Goal: Navigation & Orientation: Find specific page/section

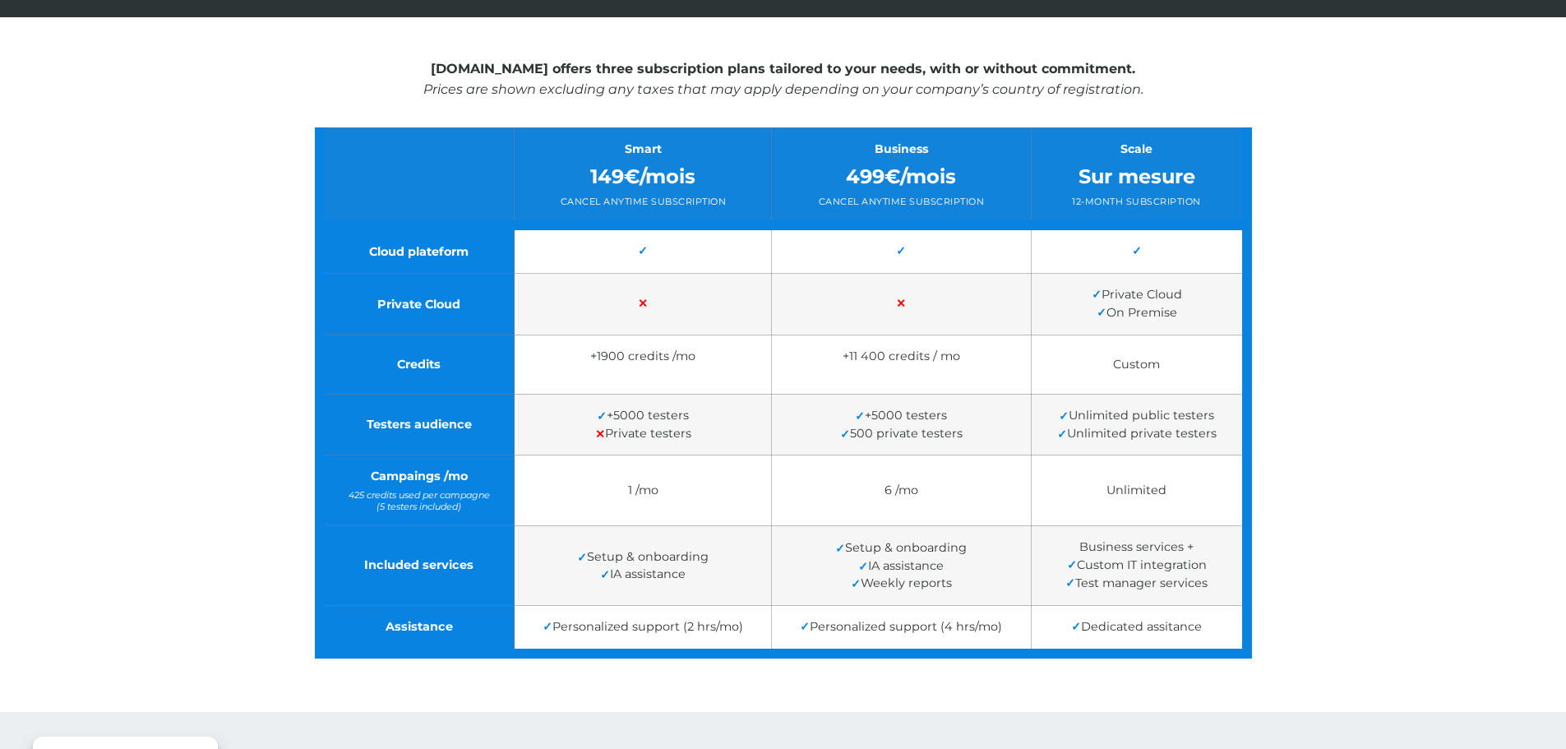
scroll to position [349, 0]
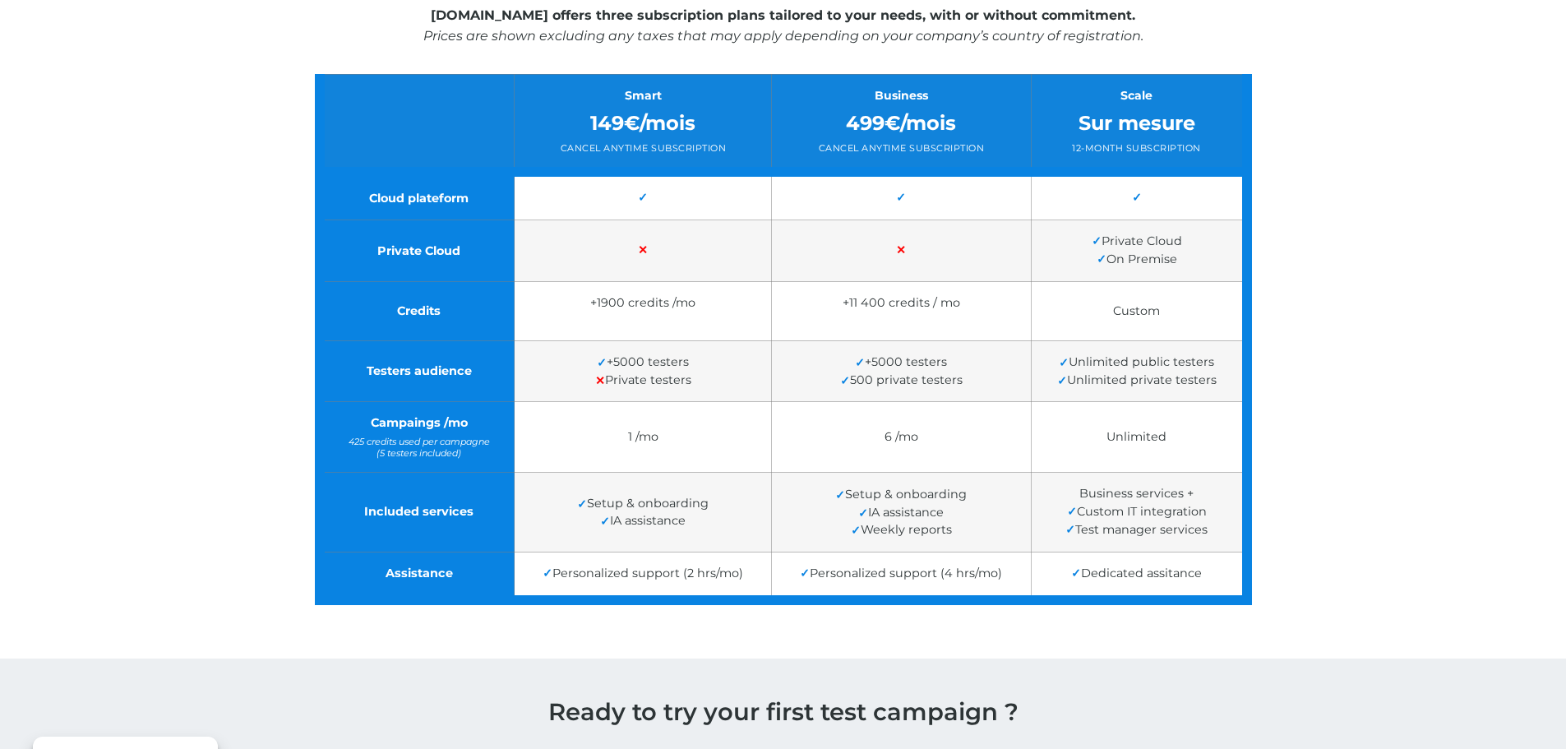
click at [297, 65] on div "Testeum.com offers three subscription plans tailored to your needs, with or wit…" at bounding box center [783, 299] width 1566 height 670
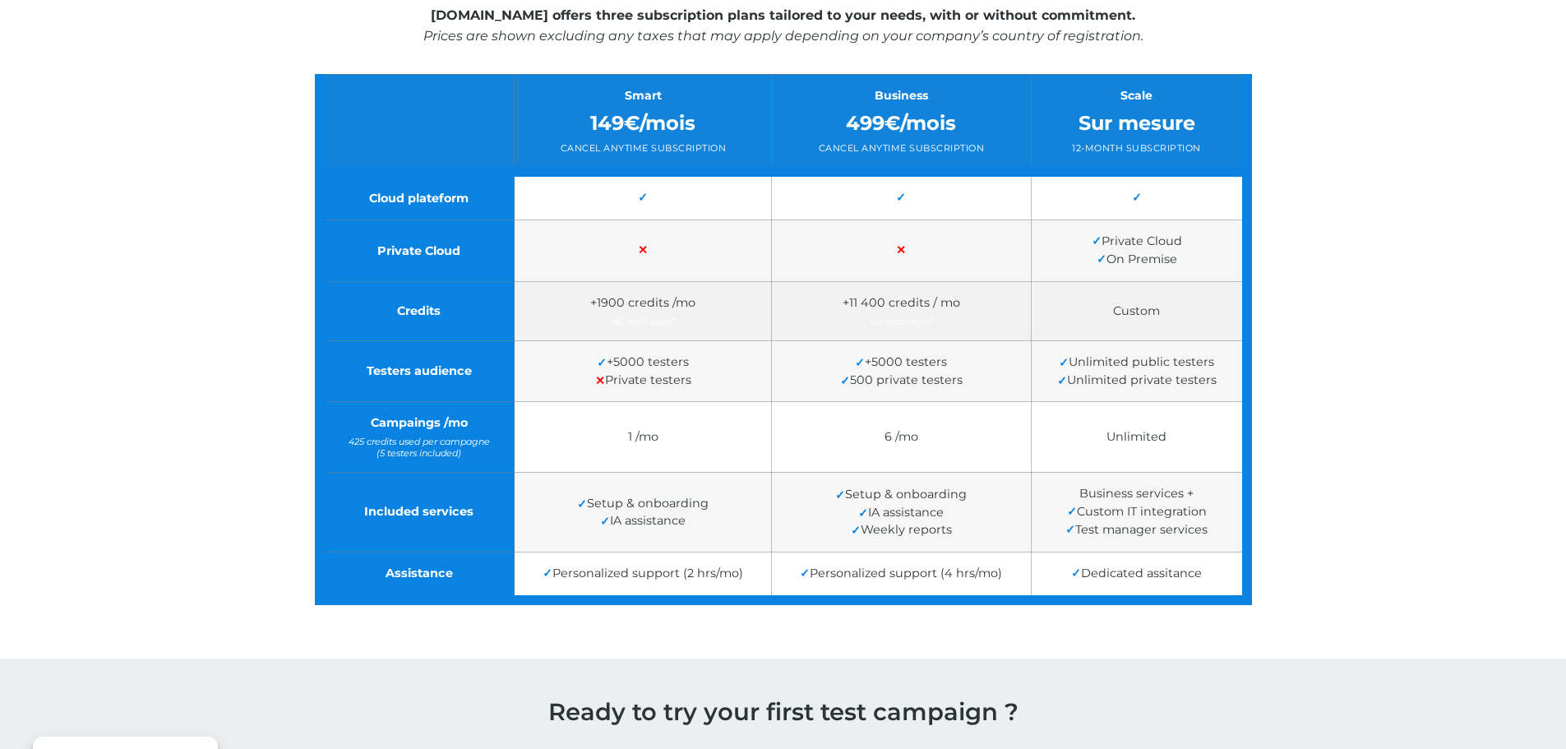
scroll to position [0, 0]
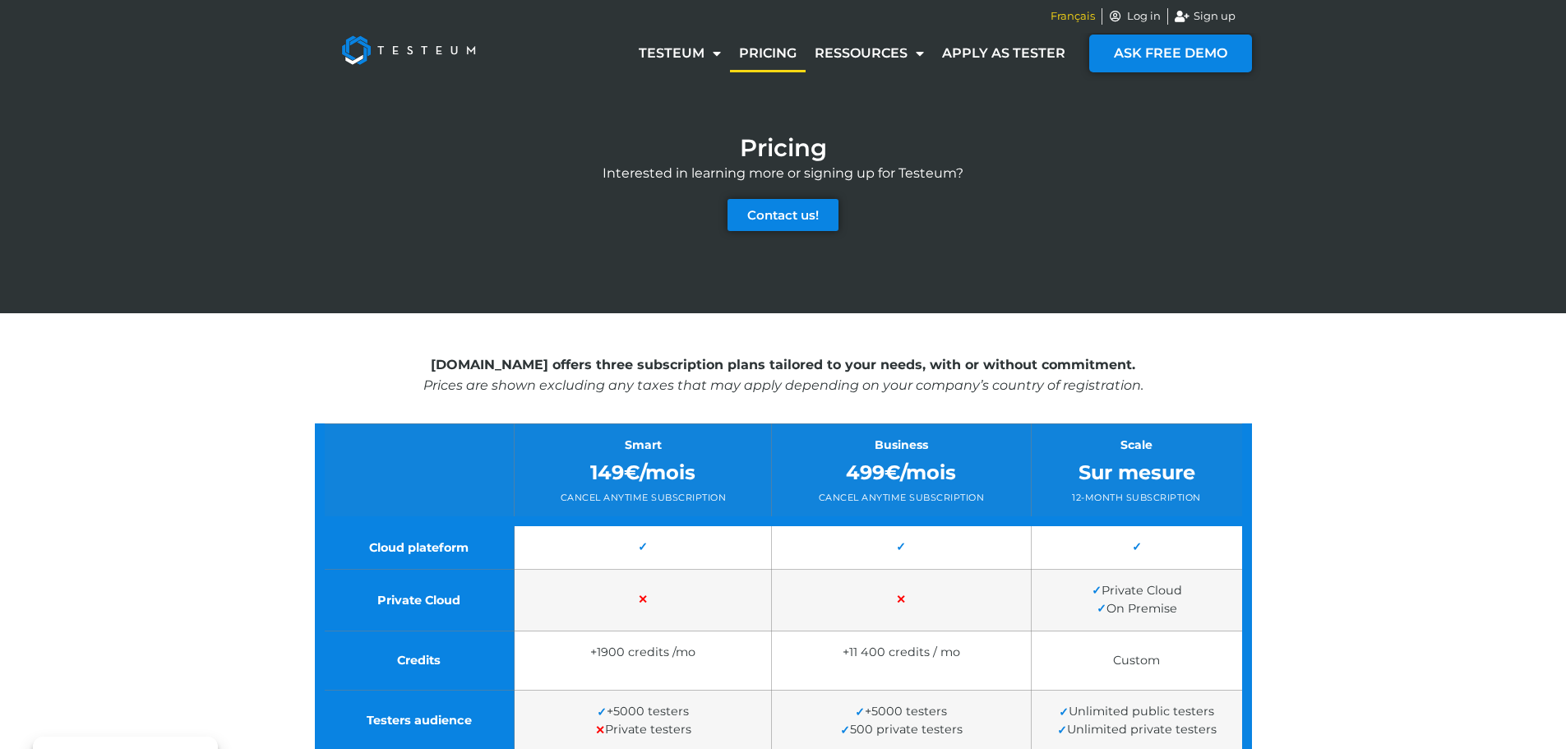
click at [1062, 9] on span "Français" at bounding box center [1073, 16] width 44 height 16
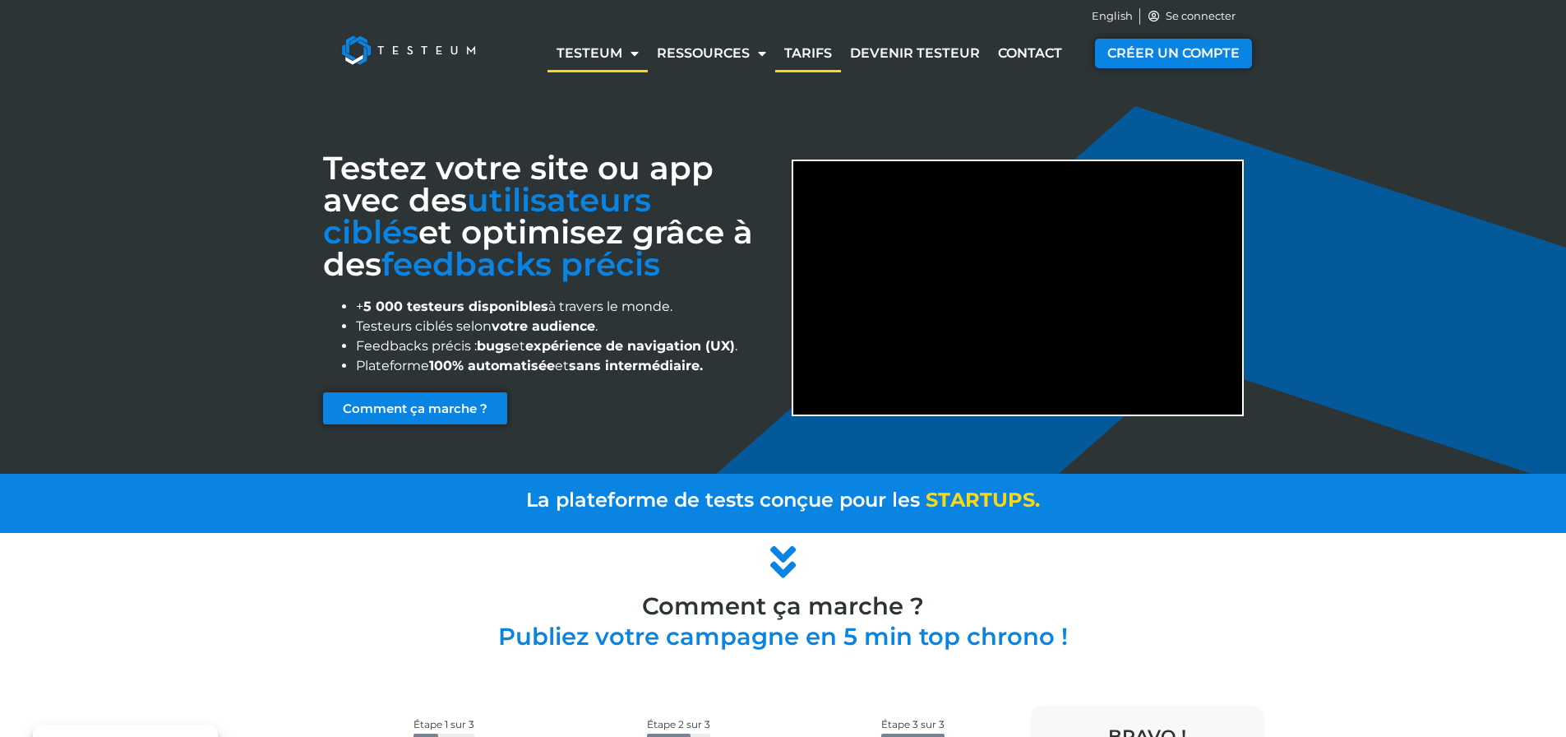
click at [811, 54] on link "Tarifs" at bounding box center [808, 54] width 66 height 38
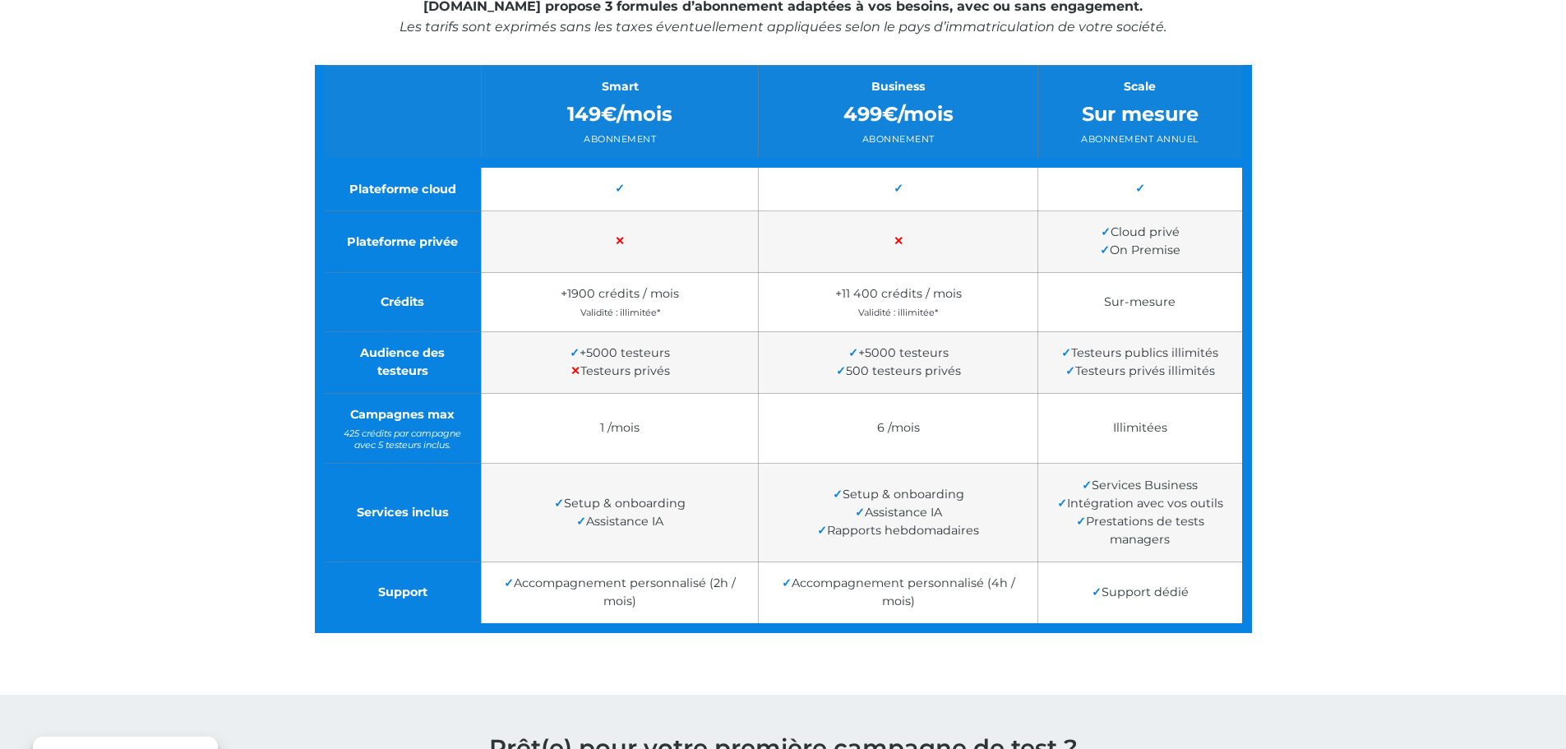
scroll to position [261, 0]
